Goal: Entertainment & Leisure: Consume media (video, audio)

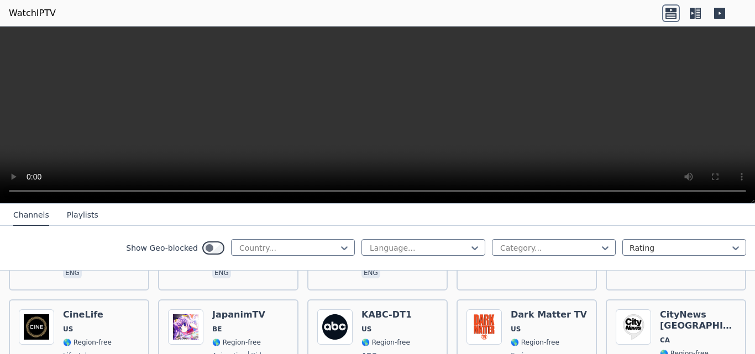
scroll to position [536, 0]
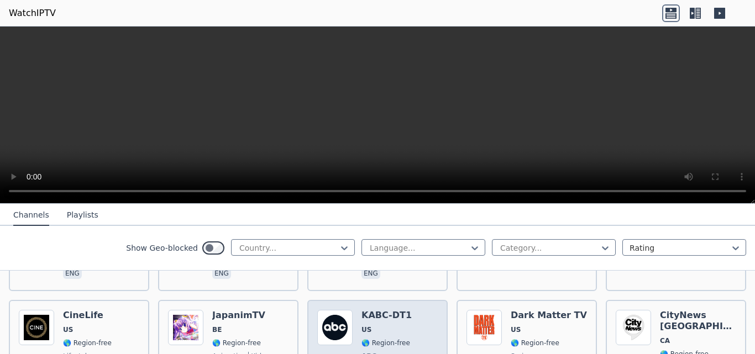
drag, startPoint x: 274, startPoint y: 301, endPoint x: 332, endPoint y: 312, distance: 59.1
click at [332, 312] on img at bounding box center [334, 327] width 35 height 35
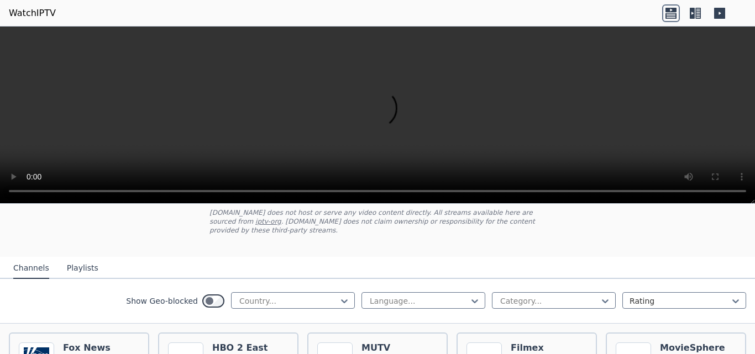
scroll to position [69, 0]
click at [93, 258] on div "Channels Playlists" at bounding box center [55, 268] width 103 height 21
click at [88, 258] on button "Playlists" at bounding box center [83, 268] width 32 height 21
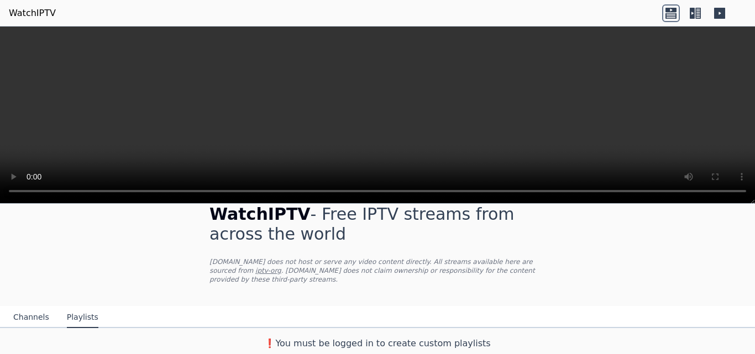
scroll to position [10, 0]
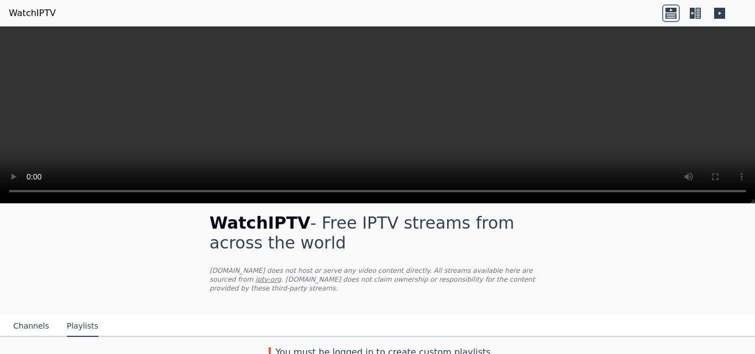
click at [37, 316] on button "Channels" at bounding box center [31, 326] width 36 height 21
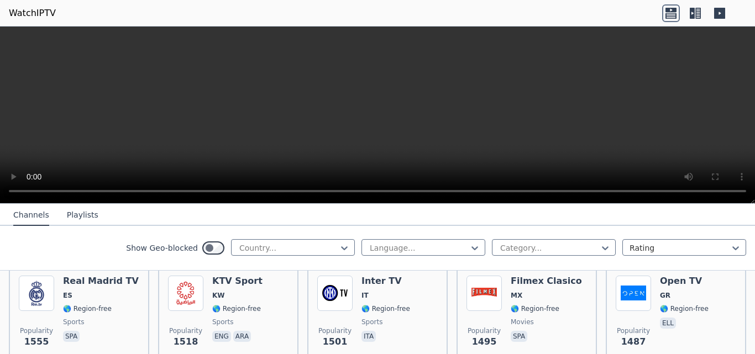
scroll to position [128, 0]
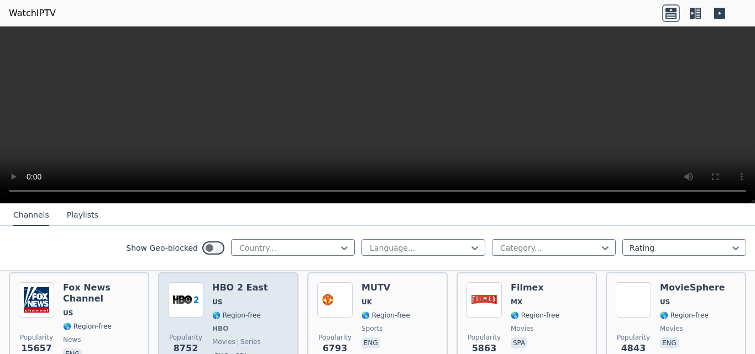
click at [198, 289] on img at bounding box center [185, 299] width 35 height 35
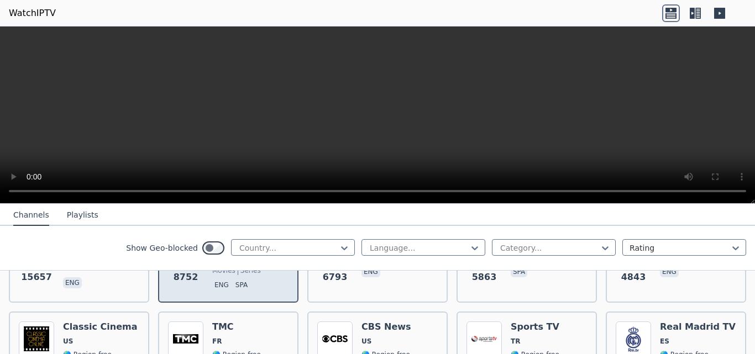
click at [243, 284] on span "eng spa" at bounding box center [239, 286] width 55 height 13
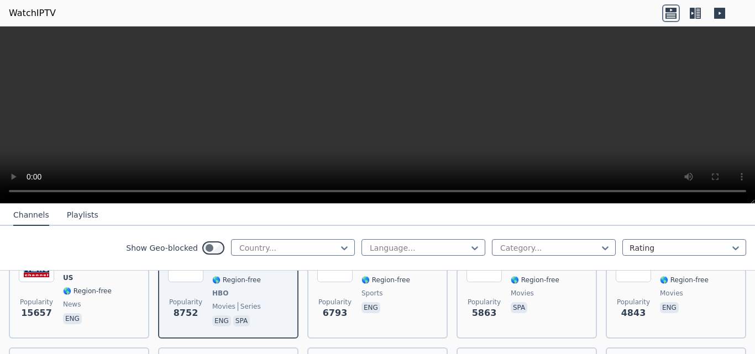
click at [694, 17] on icon at bounding box center [692, 13] width 5 height 11
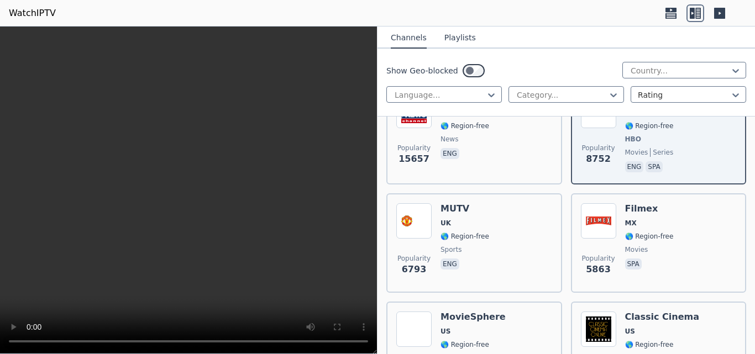
click at [722, 13] on icon at bounding box center [719, 13] width 11 height 11
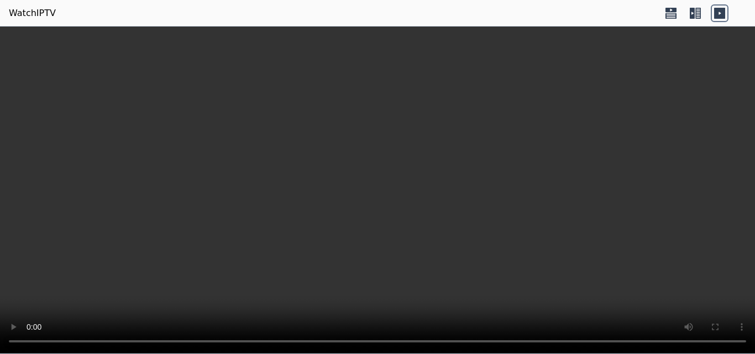
click at [669, 17] on icon at bounding box center [671, 13] width 18 height 18
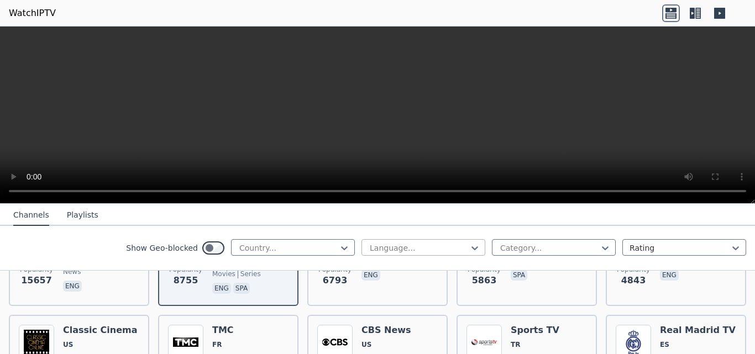
scroll to position [199, 0]
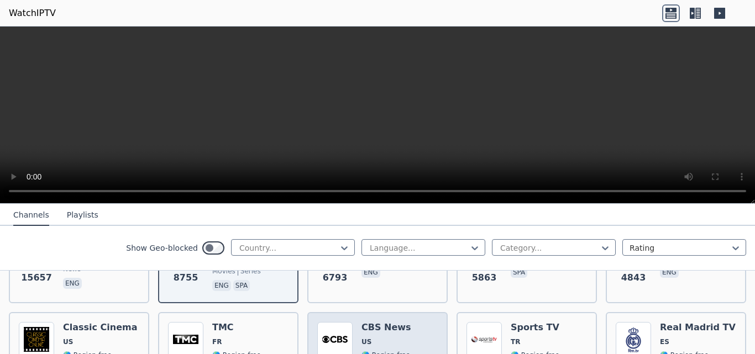
click at [342, 340] on img at bounding box center [334, 339] width 35 height 35
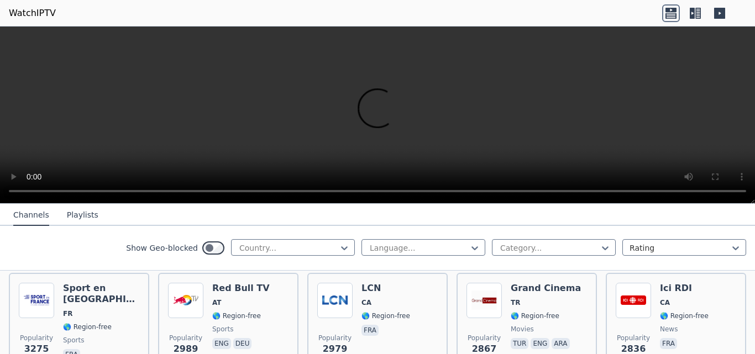
scroll to position [461, 0]
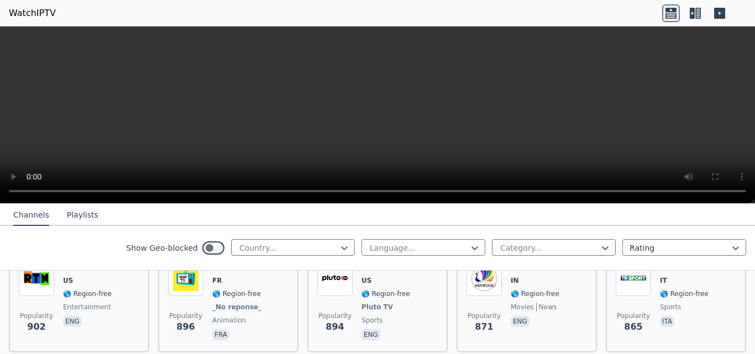
scroll to position [2111, 0]
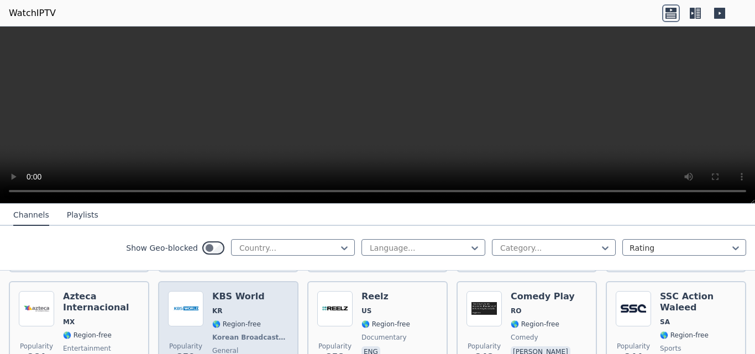
click at [226, 333] on span "Korean Broadcasting System" at bounding box center [249, 337] width 74 height 9
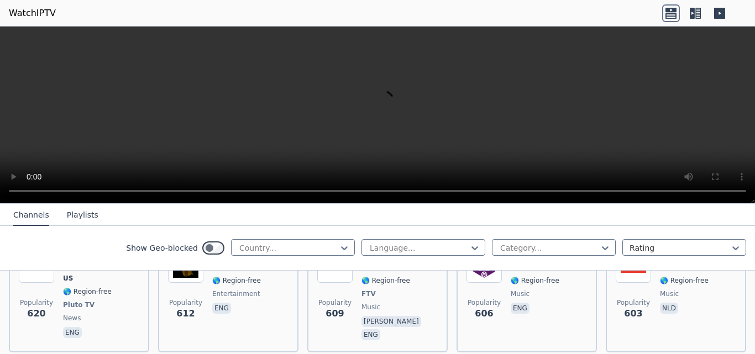
scroll to position [3214, 0]
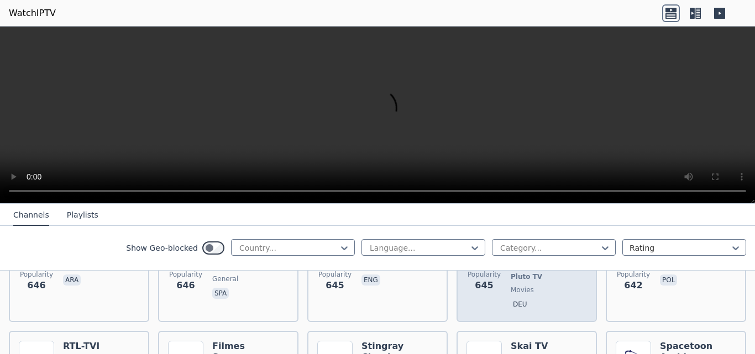
scroll to position [2975, 0]
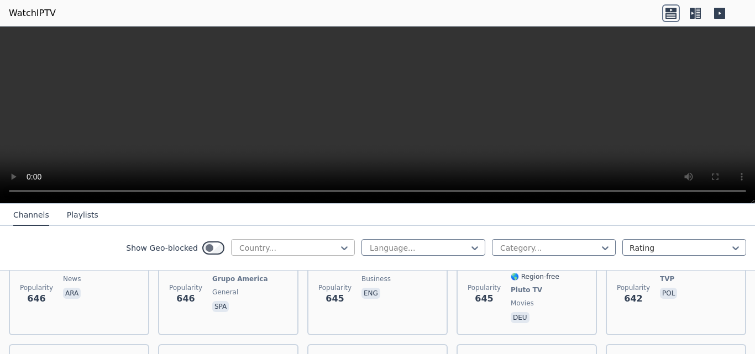
click at [326, 246] on div at bounding box center [288, 248] width 101 height 11
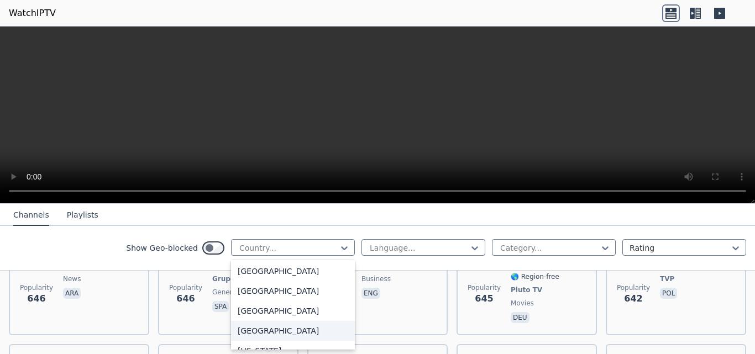
scroll to position [2918, 0]
click at [280, 292] on div "Philippines" at bounding box center [293, 291] width 124 height 20
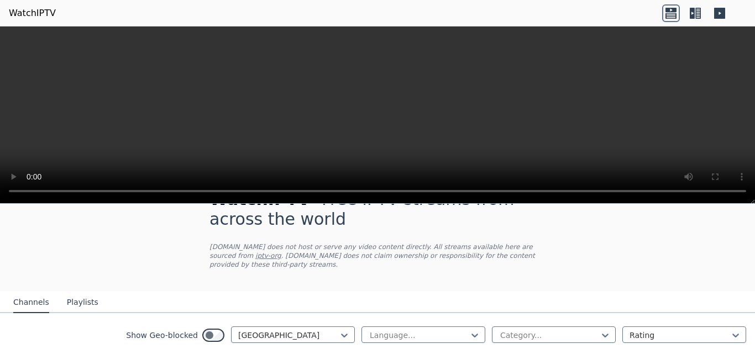
scroll to position [50, 0]
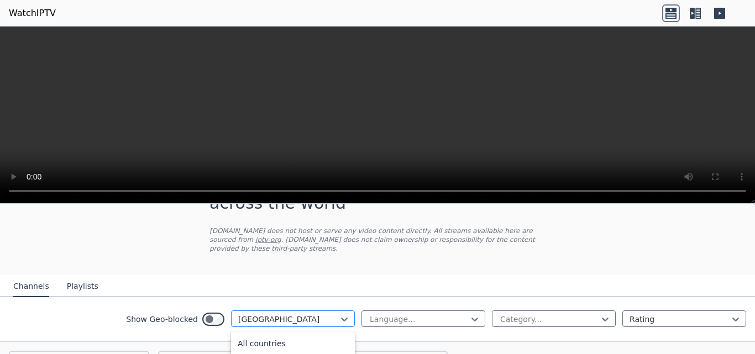
click at [327, 314] on div at bounding box center [288, 319] width 101 height 11
click at [306, 311] on div "Philippines" at bounding box center [293, 319] width 124 height 17
type input "******"
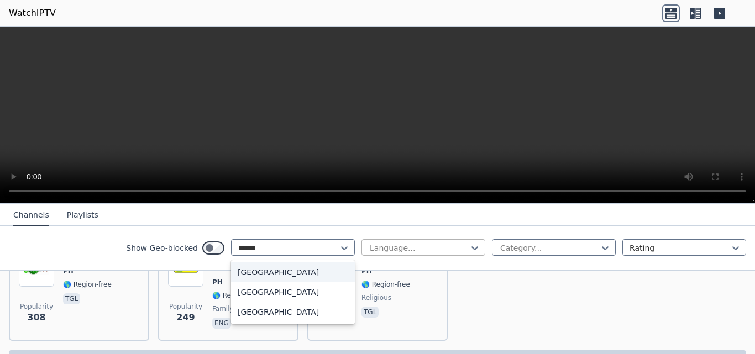
scroll to position [160, 0]
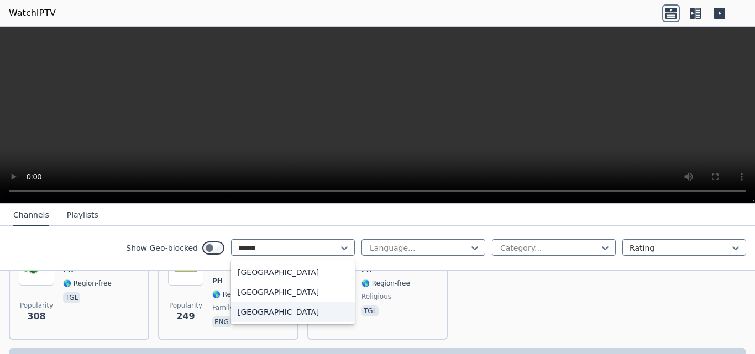
click at [279, 306] on div "United States" at bounding box center [293, 312] width 124 height 20
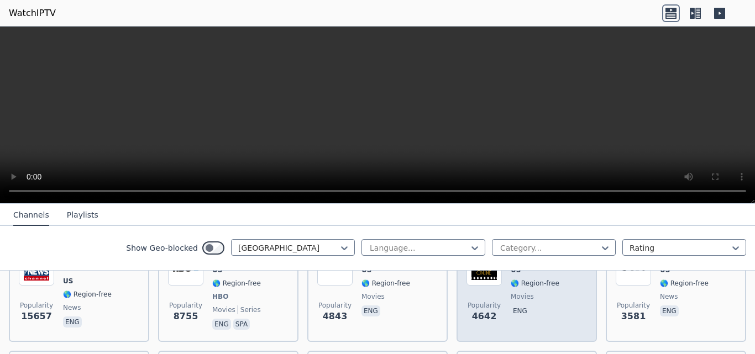
scroll to position [96, 0]
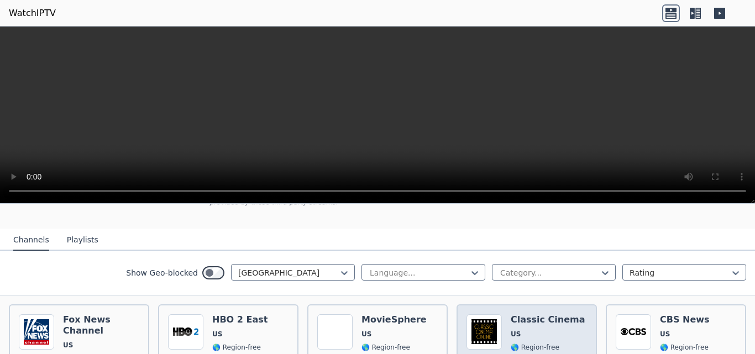
click at [481, 314] on img at bounding box center [483, 331] width 35 height 35
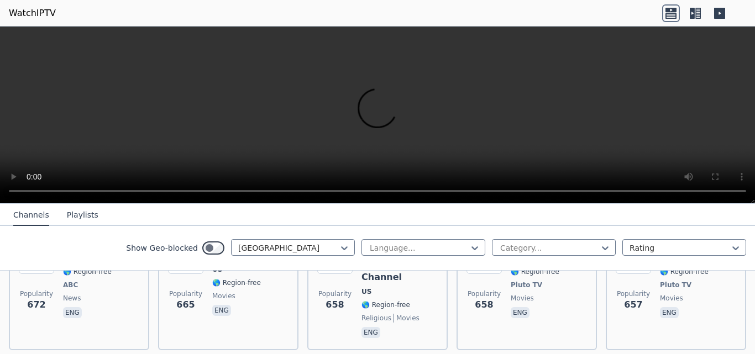
scroll to position [1215, 0]
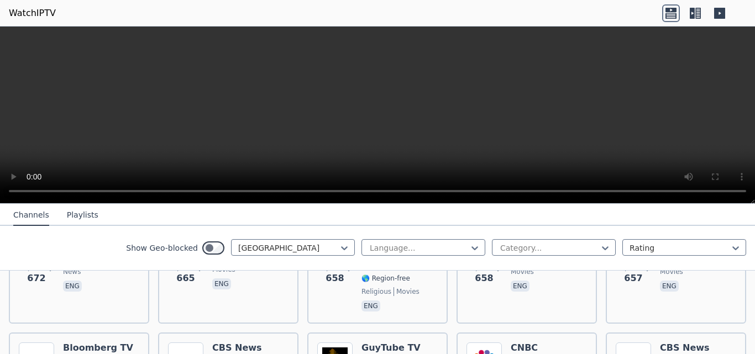
click at [292, 238] on div "Show Geo-blocked United States Language... Category... Rating" at bounding box center [377, 248] width 755 height 45
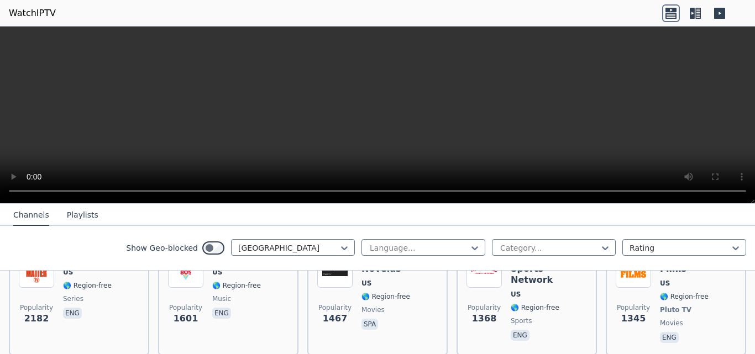
scroll to position [380, 0]
